Goal: Navigation & Orientation: Find specific page/section

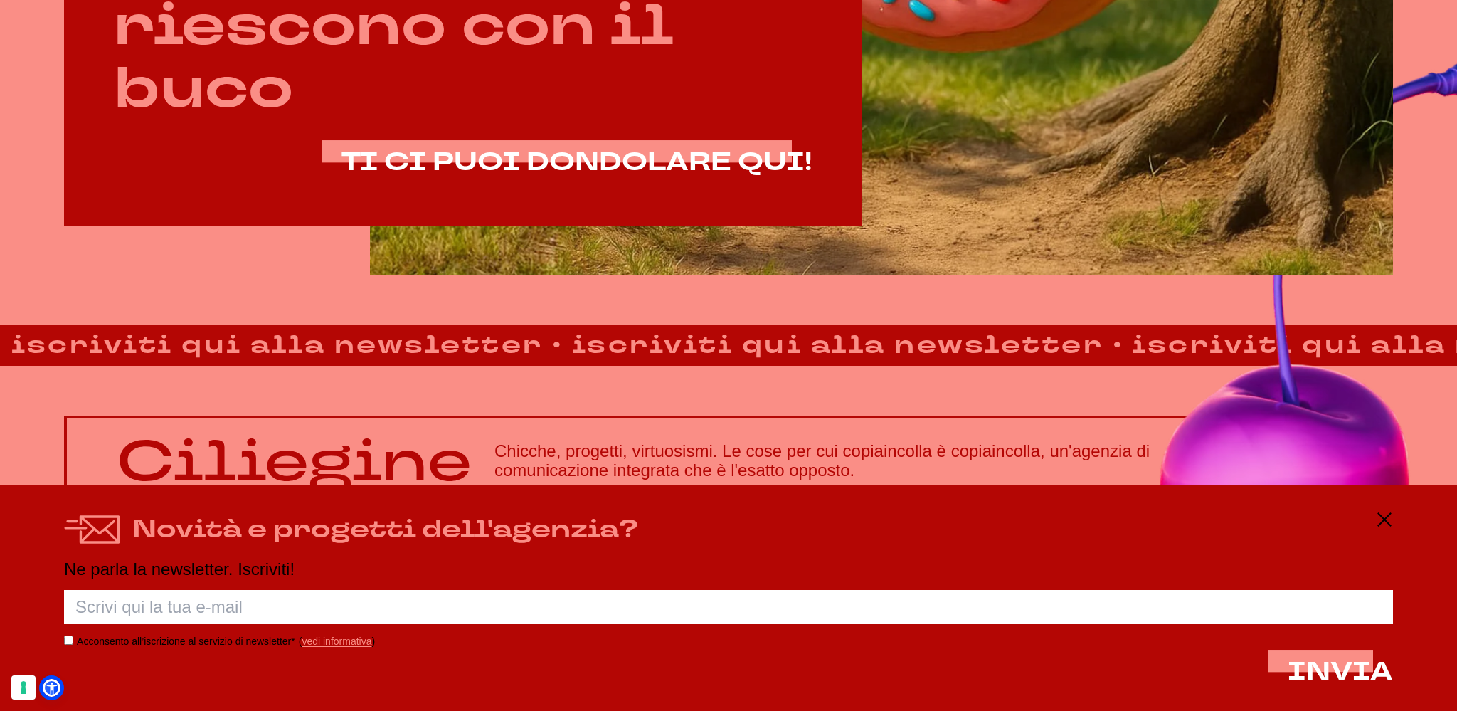
scroll to position [1259, 0]
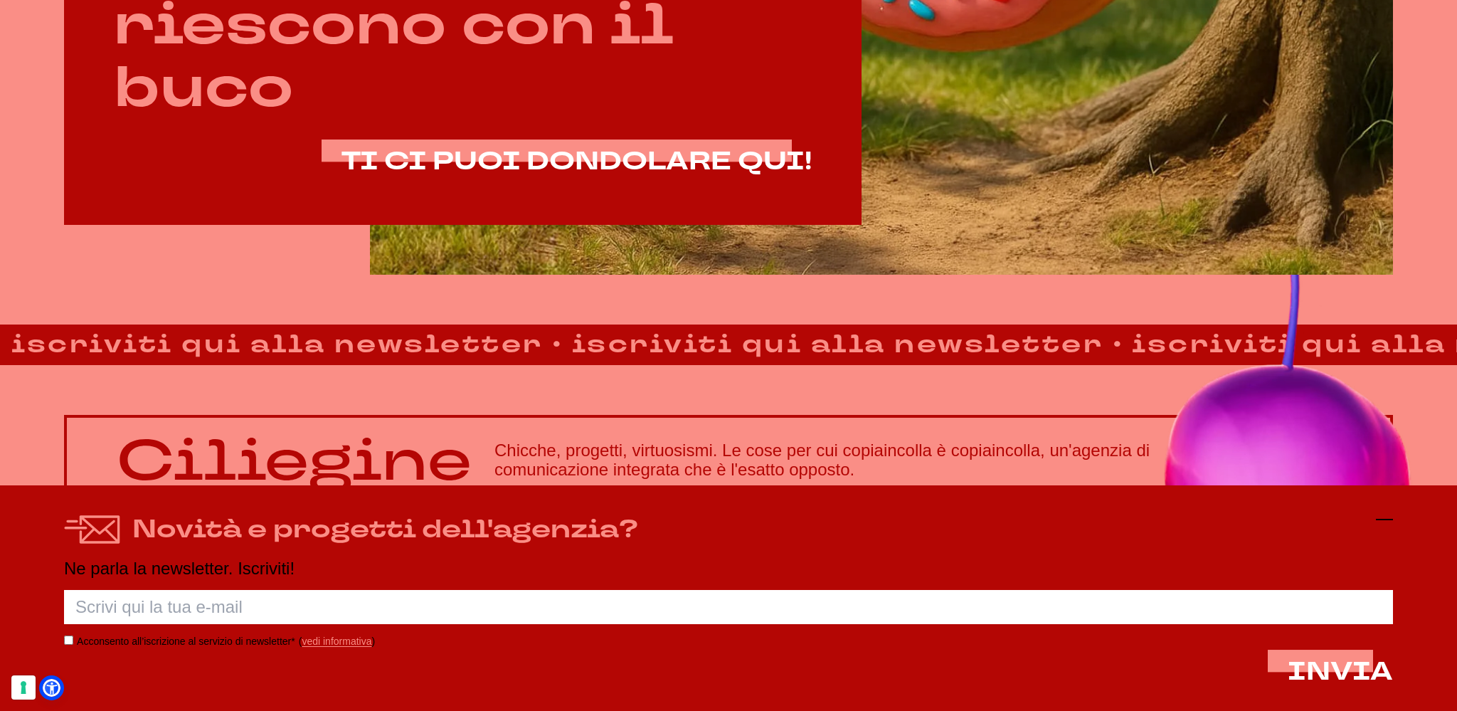
click at [1380, 514] on icon at bounding box center [1384, 519] width 17 height 17
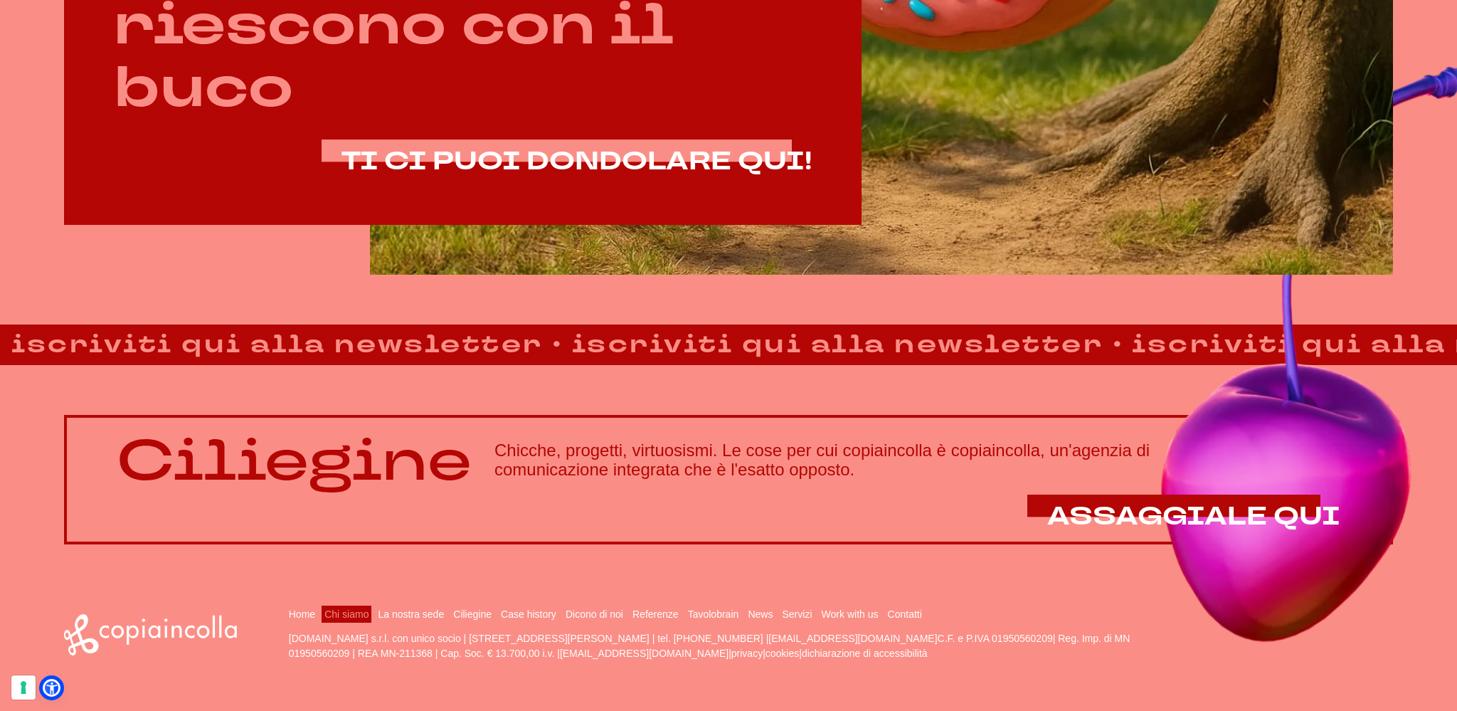
click at [344, 617] on link "Chi siamo" at bounding box center [346, 613] width 44 height 11
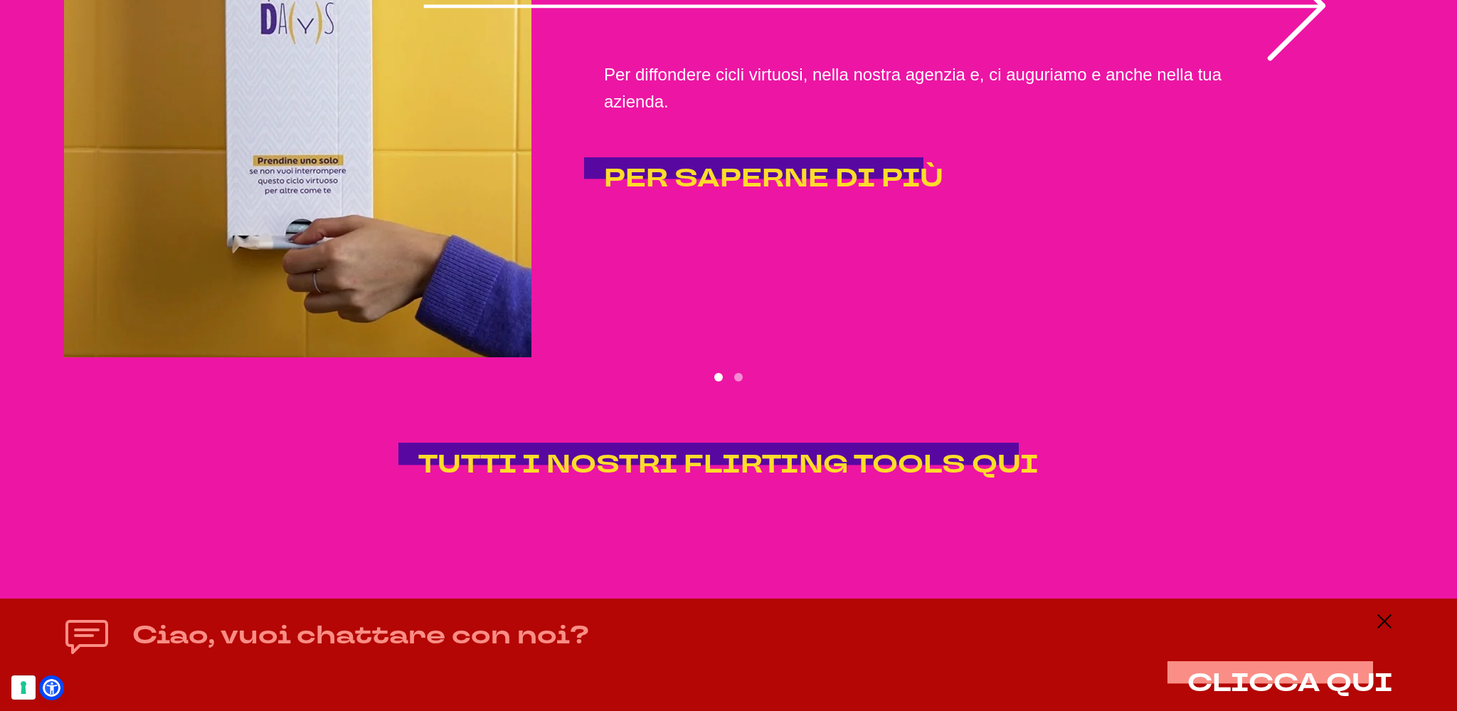
scroll to position [3435, 0]
click at [1383, 619] on icon at bounding box center [1384, 621] width 17 height 17
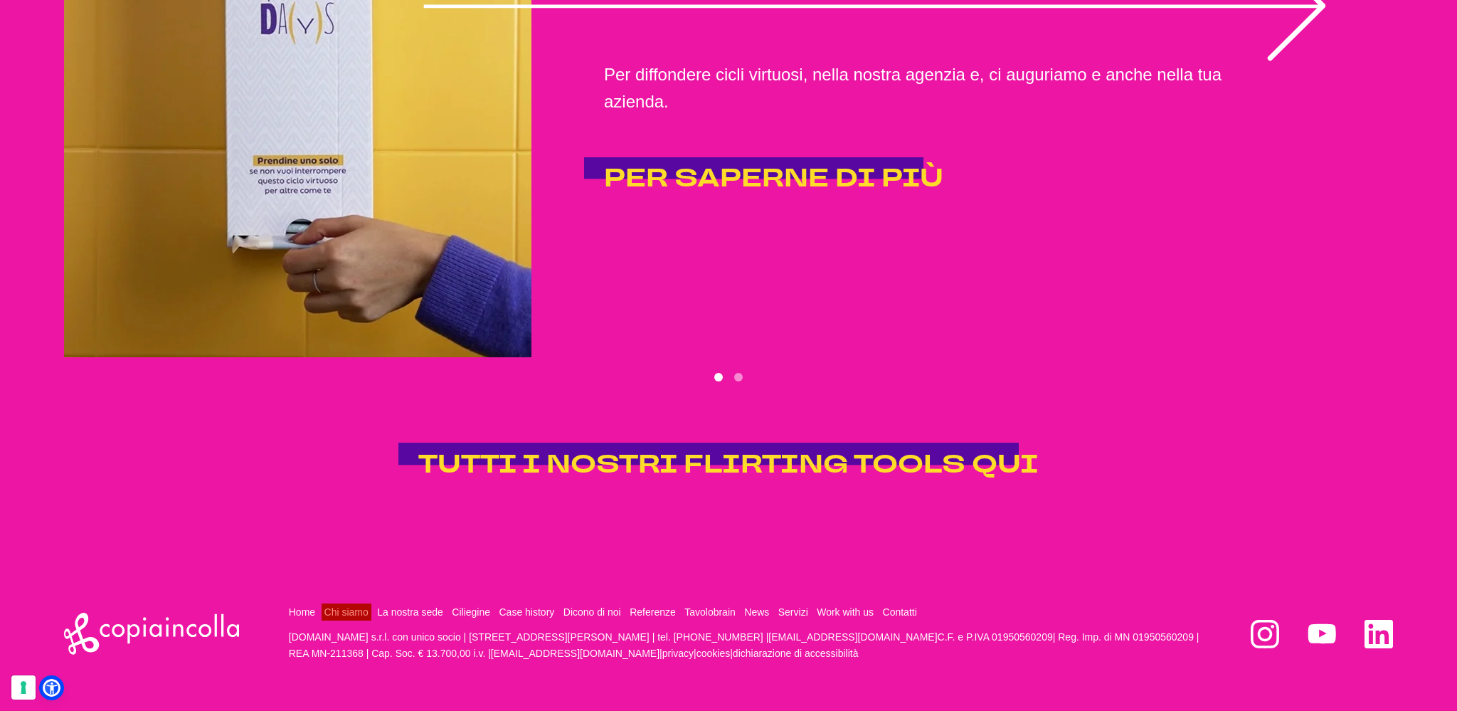
click at [350, 617] on link "Chi siamo" at bounding box center [346, 611] width 44 height 11
click at [536, 614] on link "Case history" at bounding box center [526, 611] width 55 height 11
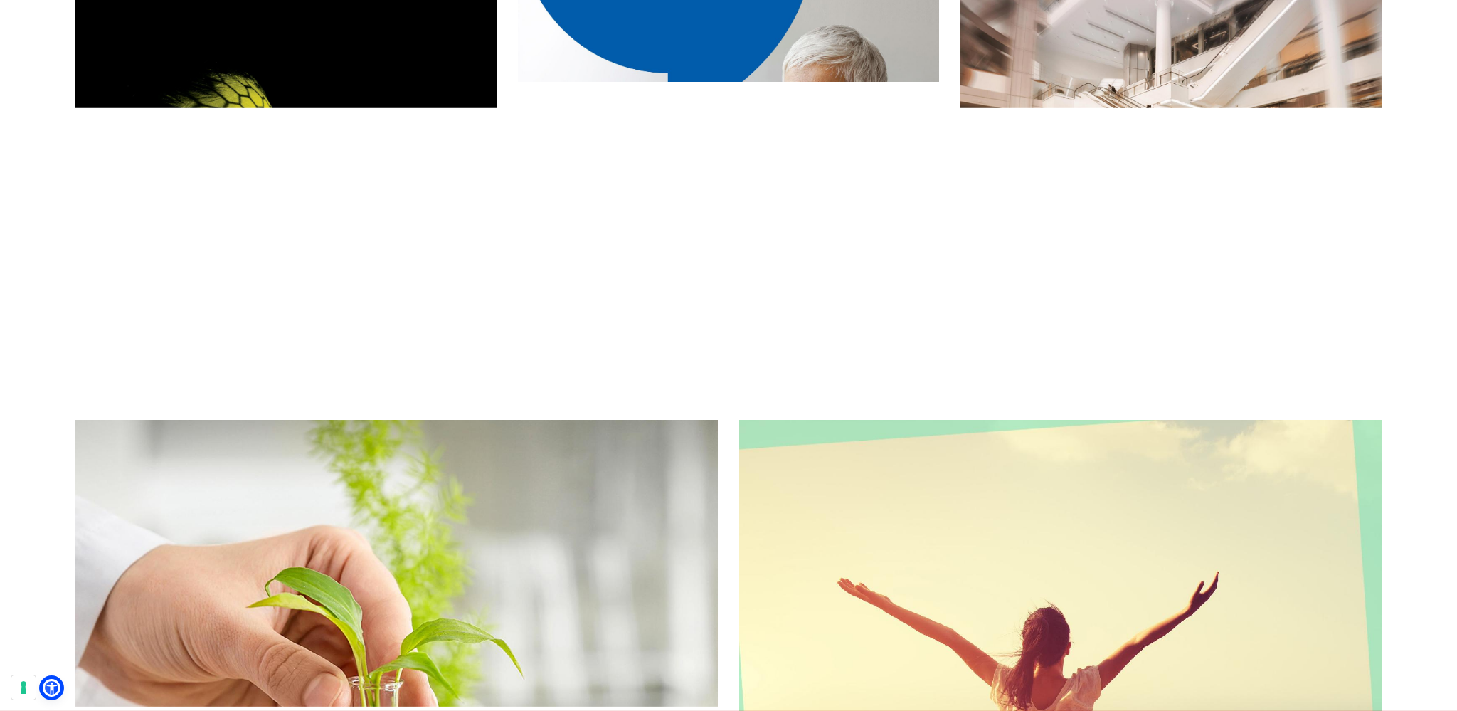
scroll to position [13794, 0]
